Goal: Transaction & Acquisition: Book appointment/travel/reservation

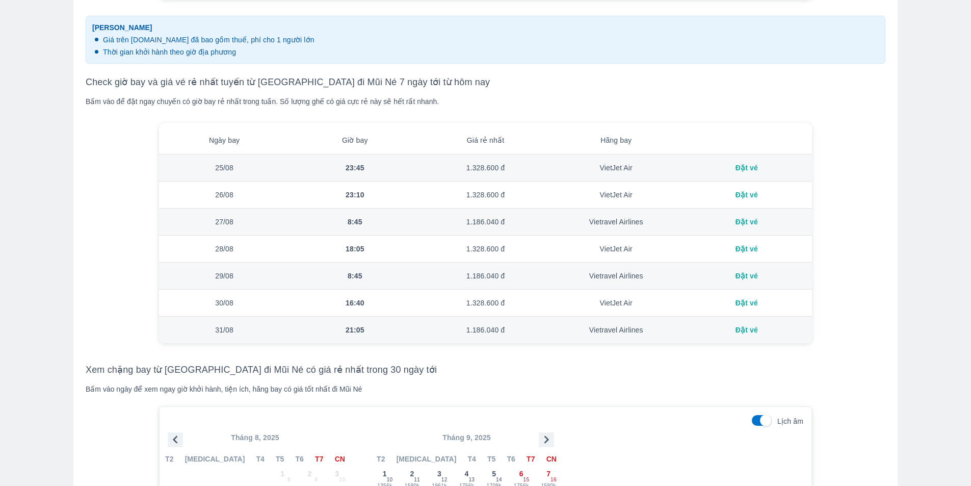
scroll to position [663, 0]
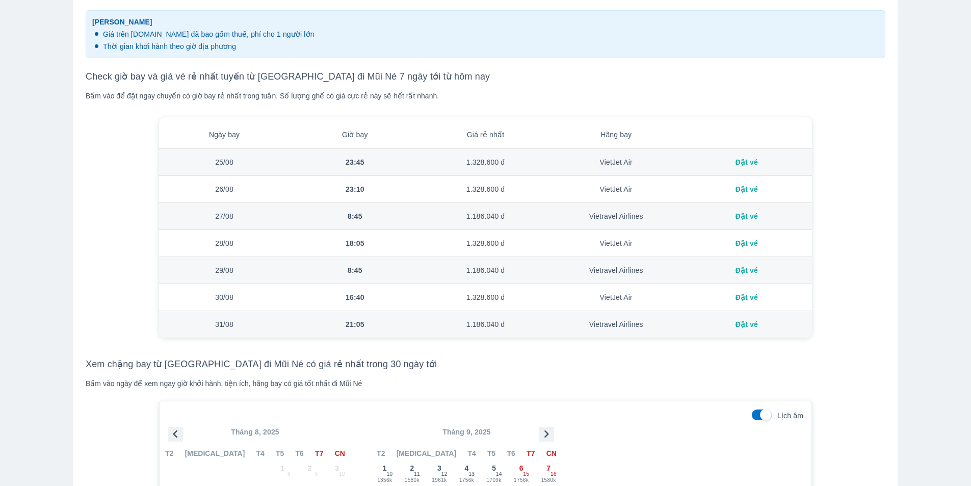
click at [743, 298] on div "Đặt vé" at bounding box center [747, 297] width 114 height 10
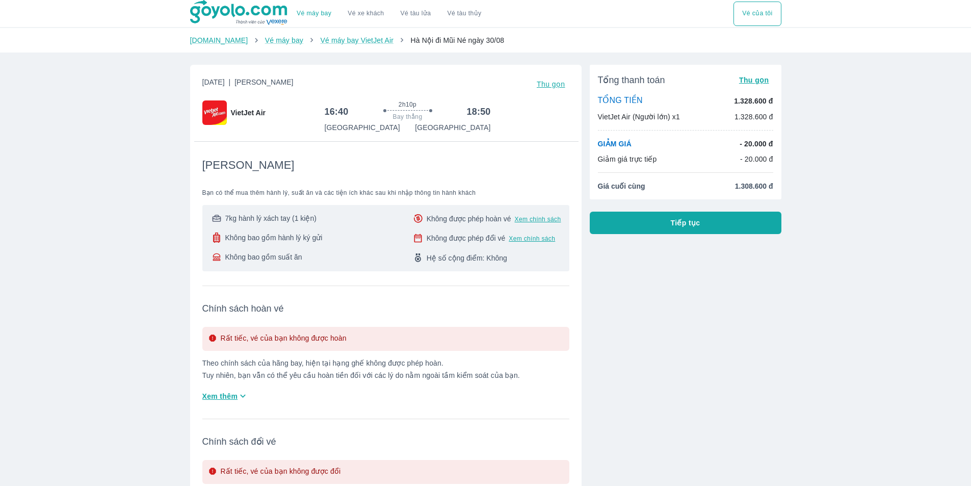
click at [836, 72] on div "Vé máy bay Vé xe khách Vé tàu lửa Vé tàu thủy Vé của tôi [DOMAIN_NAME] Vé máy b…" at bounding box center [485, 362] width 971 height 725
click at [758, 159] on p "- 20.000 đ" at bounding box center [756, 159] width 33 height 10
drag, startPoint x: 748, startPoint y: 157, endPoint x: 652, endPoint y: 136, distance: 98.2
click at [652, 136] on div "Vé máy bay Vé xe khách Vé tàu lửa Vé tàu thủy Vé của tôi [DOMAIN_NAME] Vé máy b…" at bounding box center [485, 362] width 971 height 725
drag, startPoint x: 337, startPoint y: 223, endPoint x: 213, endPoint y: 215, distance: 124.2
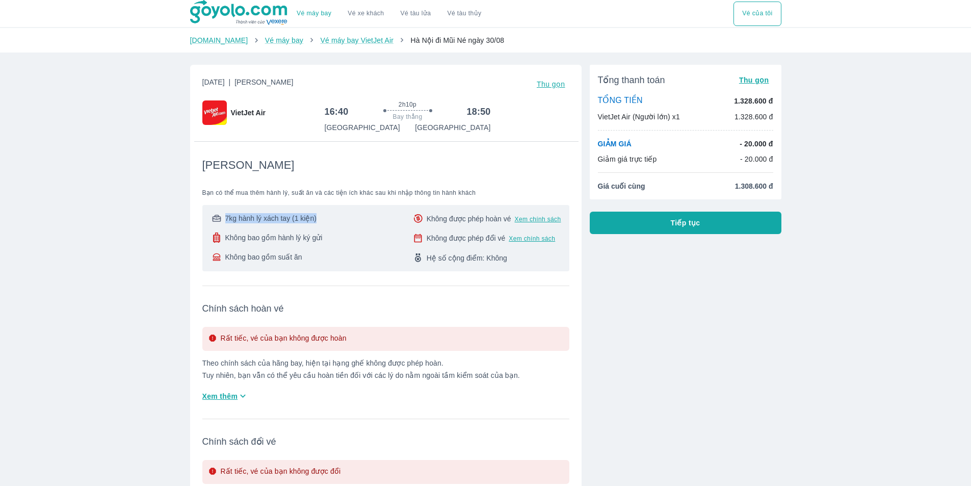
click at [213, 215] on div "7kg hành lý xách tay (1 kiện) Không bao gồm hành lý ký gửi Không bao gồm suất ă…" at bounding box center [386, 238] width 351 height 50
click at [334, 233] on div "7kg hành lý xách tay (1 kiện) Không bao gồm hành lý ký gửi Không bao gồm suất ă…" at bounding box center [386, 238] width 351 height 50
drag, startPoint x: 352, startPoint y: 212, endPoint x: 199, endPoint y: 225, distance: 153.6
click at [199, 225] on div "[DATE] | Phổ Thông Thu gọn VietJet Air 16:40 2h10p Bay thẳng 18:50 [GEOGRAPHIC_…" at bounding box center [386, 301] width 392 height 473
click at [346, 226] on div "7kg hành lý xách tay (1 kiện) Không bao gồm hành lý ký gửi Không bao gồm suất ă…" at bounding box center [386, 238] width 351 height 50
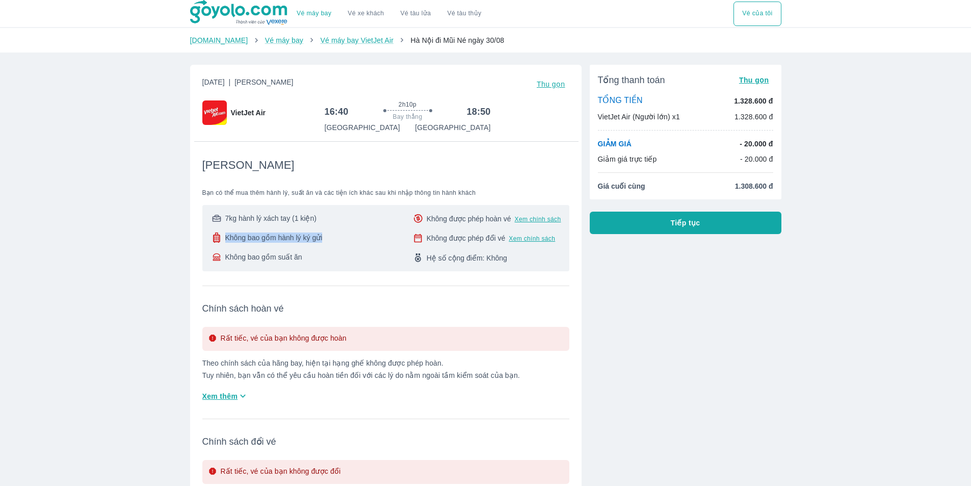
drag, startPoint x: 347, startPoint y: 239, endPoint x: 185, endPoint y: 238, distance: 162.7
click at [185, 238] on div "[DATE] | Phổ Thông Thu gọn VietJet Air 16:40 2h10p Bay thẳng 18:50 [GEOGRAPHIC_…" at bounding box center [382, 297] width 400 height 481
click at [346, 246] on div "7kg hành lý xách tay (1 kiện) Không bao gồm hành lý ký gửi Không bao gồm suất ă…" at bounding box center [386, 238] width 351 height 50
drag, startPoint x: 355, startPoint y: 240, endPoint x: 198, endPoint y: 242, distance: 157.1
click at [198, 242] on div "[DATE] | Phổ Thông Thu gọn VietJet Air 16:40 2h10p Bay thẳng 18:50 [GEOGRAPHIC_…" at bounding box center [386, 301] width 392 height 473
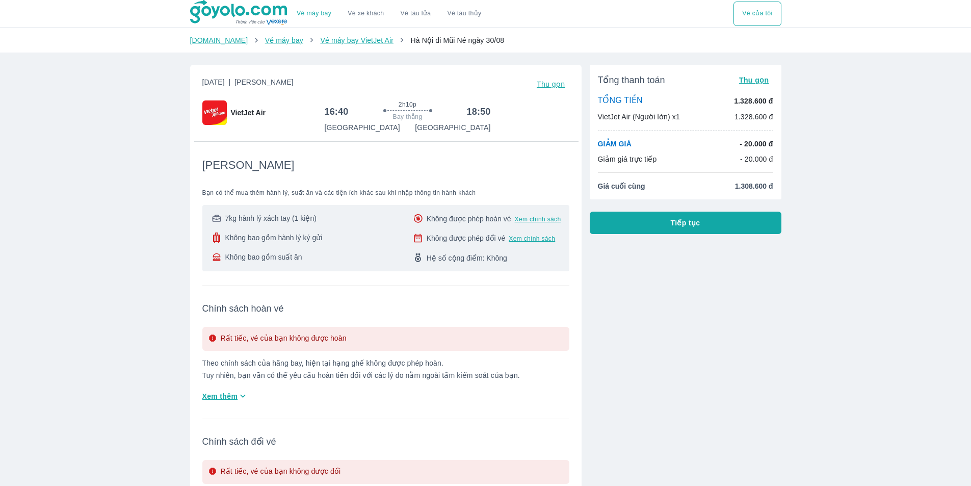
click at [339, 255] on div "7kg hành lý xách tay (1 kiện) Không bao gồm hành lý ký gửi Không bao gồm suất ă…" at bounding box center [386, 238] width 351 height 50
drag, startPoint x: 350, startPoint y: 244, endPoint x: 174, endPoint y: 252, distance: 176.6
click at [174, 252] on div "Vé máy bay Vé xe khách Vé tàu lửa Vé tàu thủy Vé của tôi [DOMAIN_NAME] Vé máy b…" at bounding box center [485, 362] width 971 height 725
click at [326, 250] on div "7kg hành lý xách tay (1 kiện) Không bao gồm hành lý ký gửi Không bao gồm suất ă…" at bounding box center [386, 238] width 351 height 50
drag, startPoint x: 355, startPoint y: 236, endPoint x: 196, endPoint y: 239, distance: 159.1
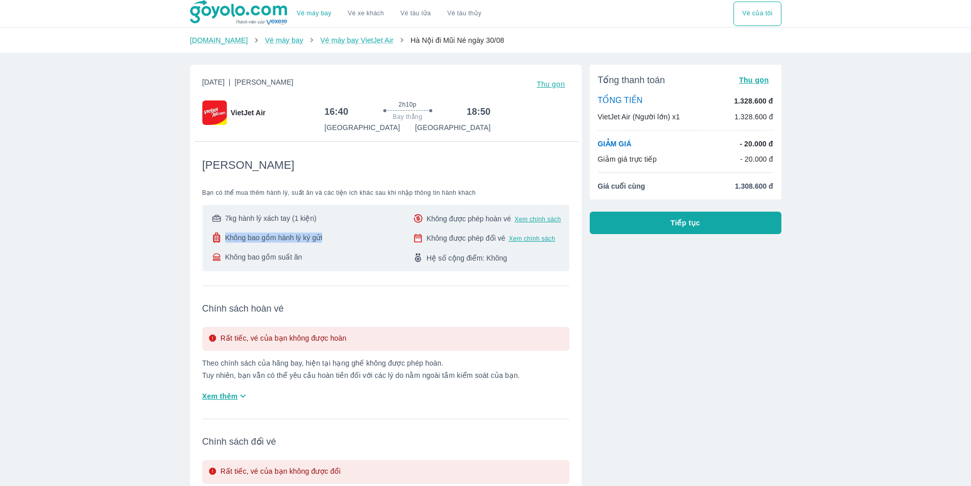
click at [196, 239] on div "[DATE] | Phổ Thông Thu gọn VietJet Air 16:40 2h10p Bay thẳng 18:50 [GEOGRAPHIC_…" at bounding box center [386, 301] width 392 height 473
drag, startPoint x: 328, startPoint y: 254, endPoint x: 200, endPoint y: 257, distance: 128.0
click at [200, 257] on div "[DATE] | Phổ Thông Thu gọn VietJet Air 16:40 2h10p Bay thẳng 18:50 [GEOGRAPHIC_…" at bounding box center [386, 301] width 392 height 473
drag, startPoint x: 562, startPoint y: 266, endPoint x: 369, endPoint y: 261, distance: 192.8
click at [369, 261] on div "7kg hành lý xách tay (1 kiện) Không bao gồm hành lý ký gửi Không bao gồm suất ă…" at bounding box center [385, 238] width 367 height 66
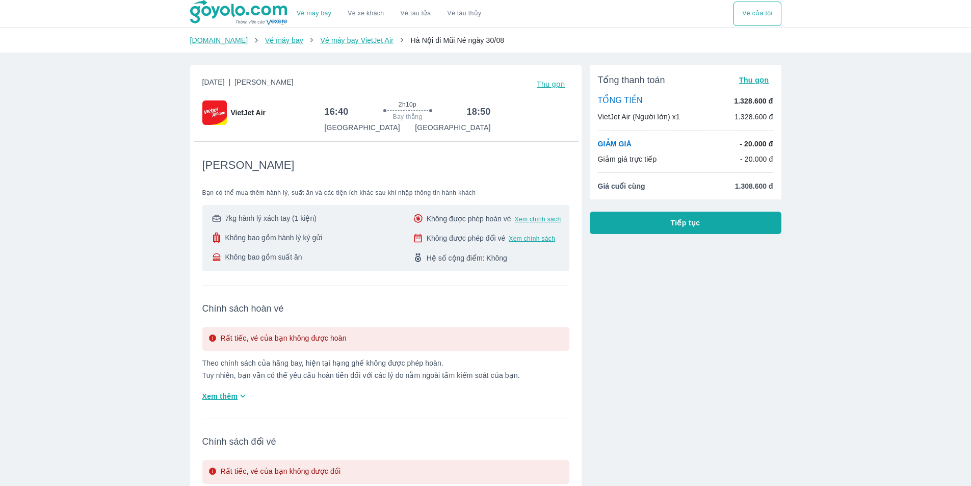
click at [458, 314] on span "Chính sách hoàn vé" at bounding box center [385, 308] width 367 height 12
click at [676, 223] on span "Tiếp tục" at bounding box center [686, 223] width 30 height 10
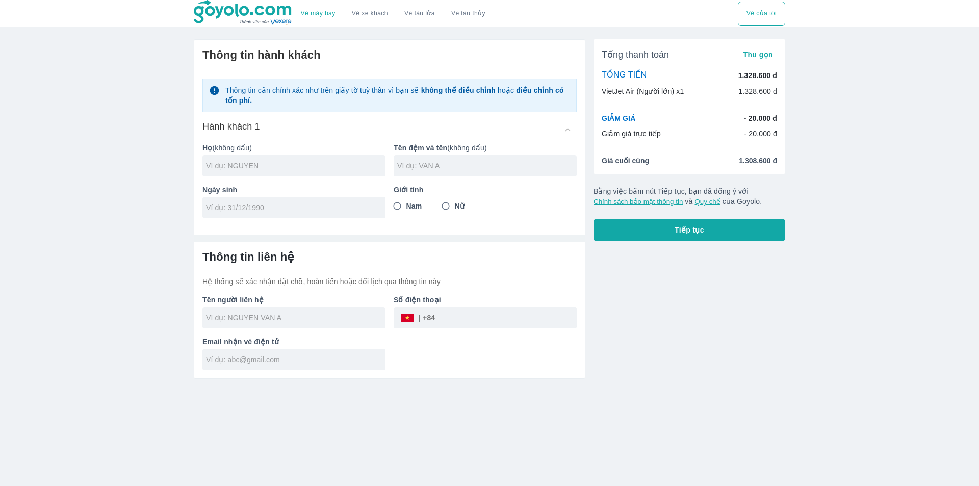
click at [677, 89] on p "VietJet Air (Người lớn) x1" at bounding box center [643, 91] width 82 height 10
